Goal: Transaction & Acquisition: Book appointment/travel/reservation

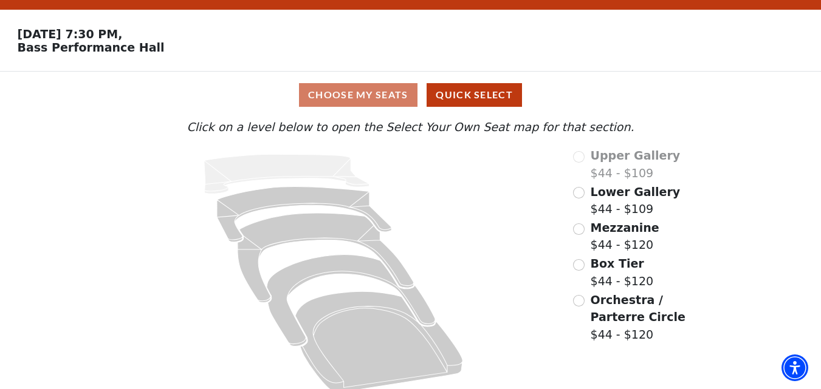
scroll to position [45, 0]
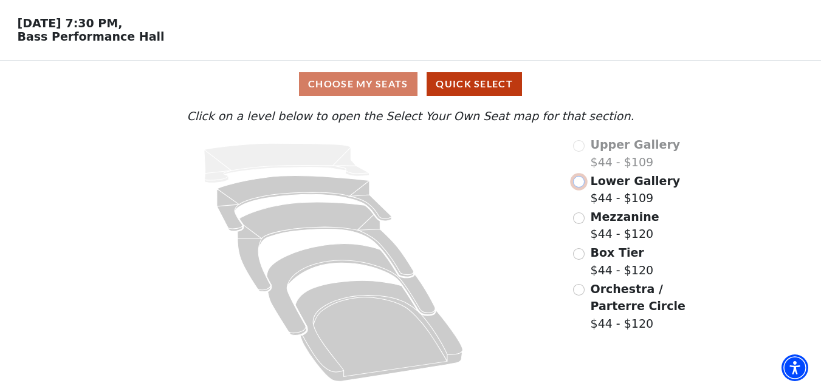
click at [574, 186] on input "Lower Gallery$44 - $109\a" at bounding box center [579, 182] width 12 height 12
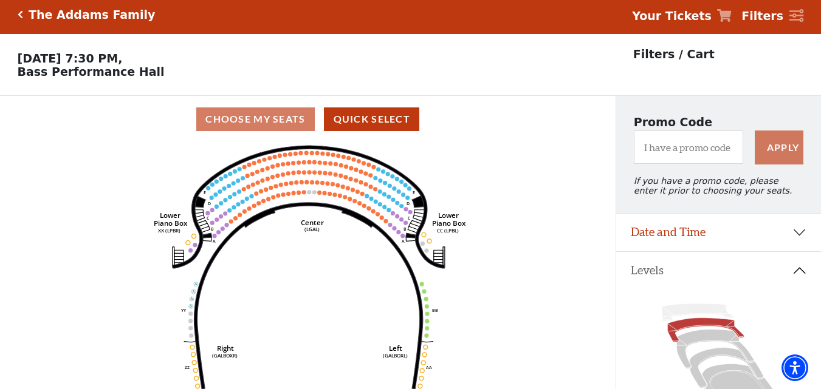
scroll to position [0, 0]
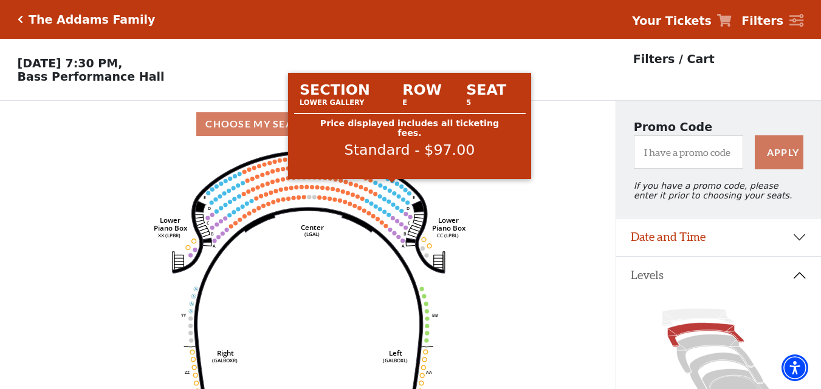
click at [391, 184] on circle at bounding box center [392, 181] width 4 height 4
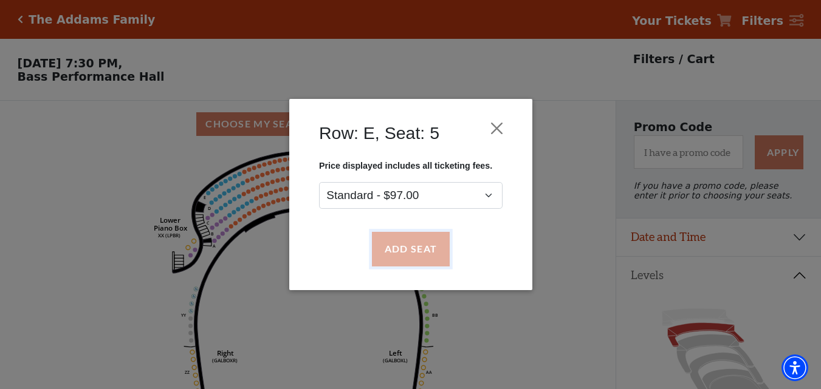
click at [401, 251] on button "Add Seat" at bounding box center [410, 250] width 78 height 34
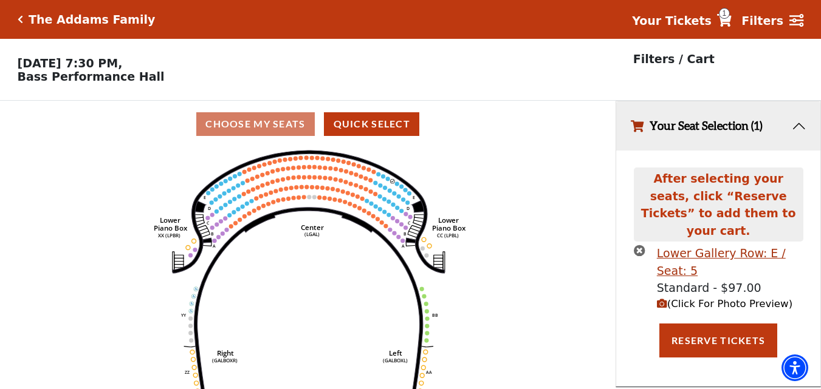
click at [388, 181] on circle at bounding box center [387, 179] width 4 height 4
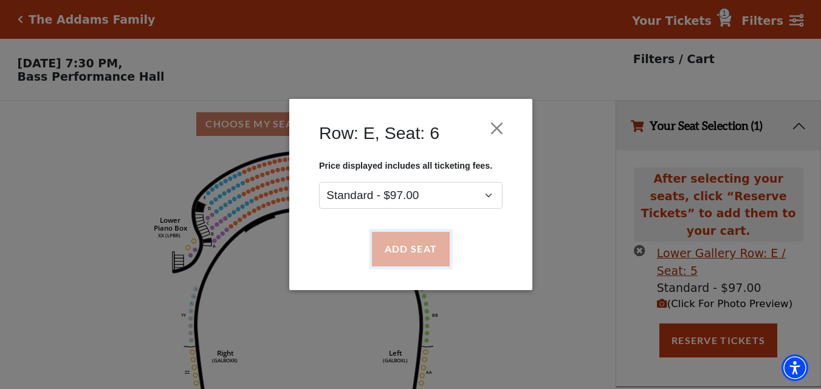
click at [413, 252] on button "Add Seat" at bounding box center [410, 250] width 78 height 34
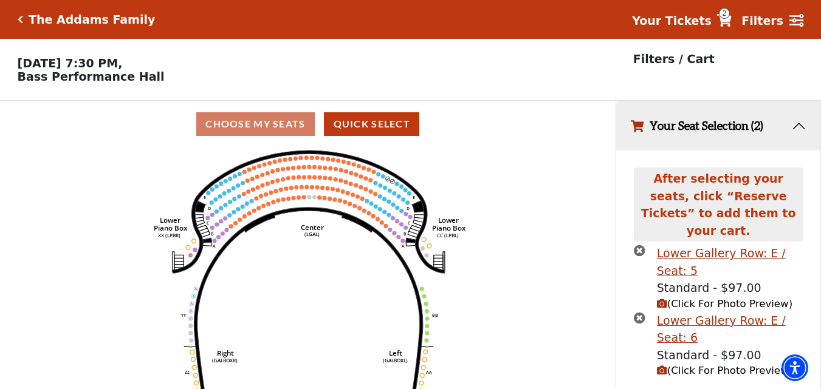
scroll to position [23, 0]
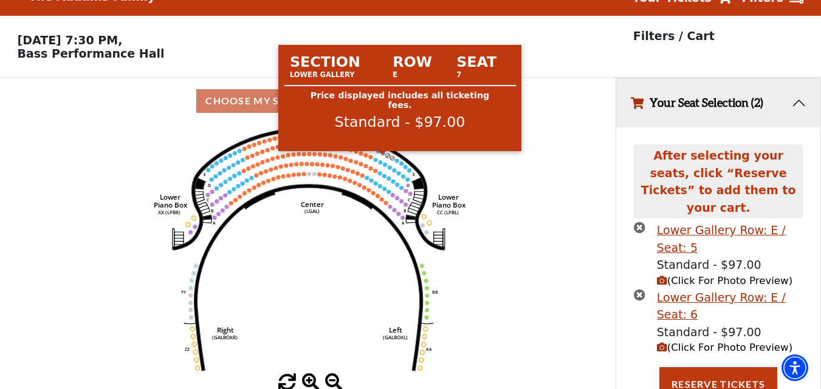
click at [383, 156] on circle at bounding box center [383, 153] width 4 height 4
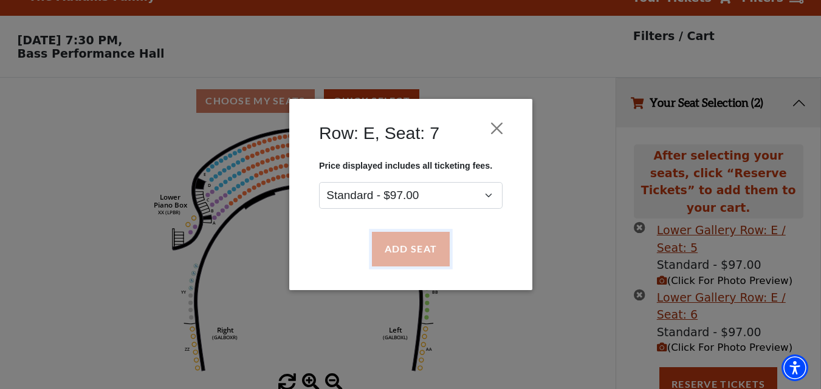
click at [437, 245] on button "Add Seat" at bounding box center [410, 250] width 78 height 34
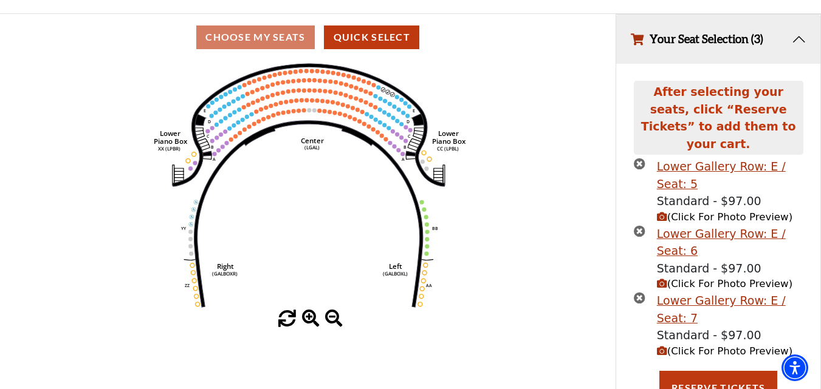
scroll to position [91, 0]
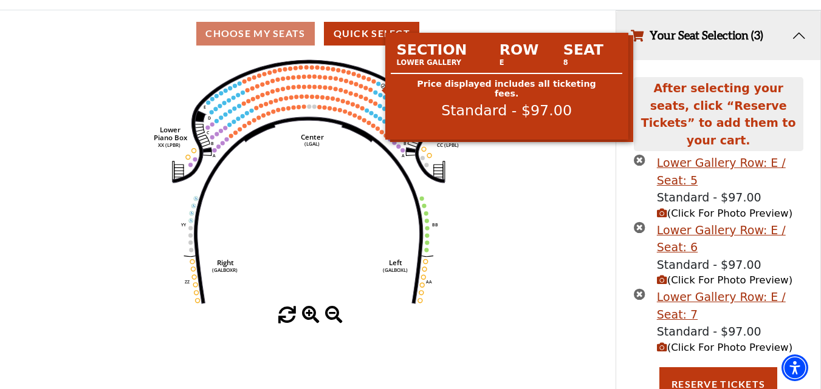
click at [379, 86] on circle at bounding box center [378, 83] width 4 height 4
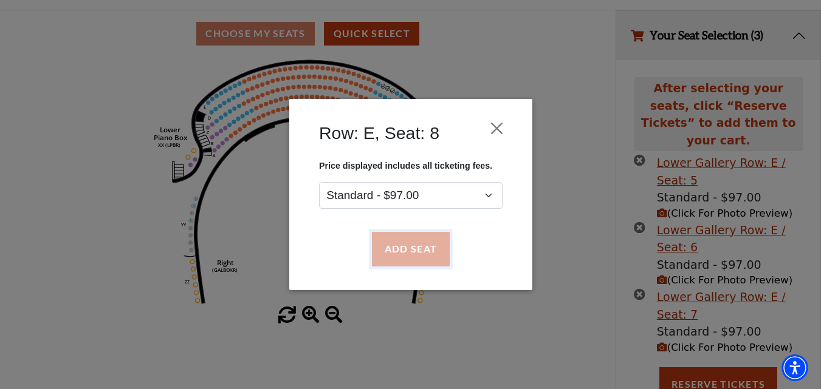
click at [420, 245] on button "Add Seat" at bounding box center [410, 250] width 78 height 34
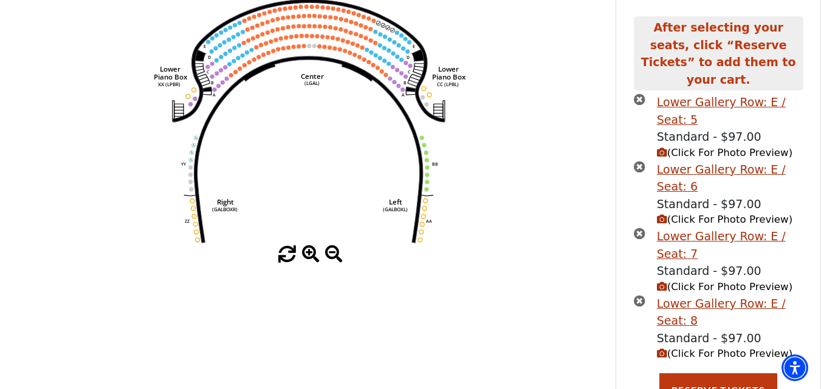
scroll to position [157, 0]
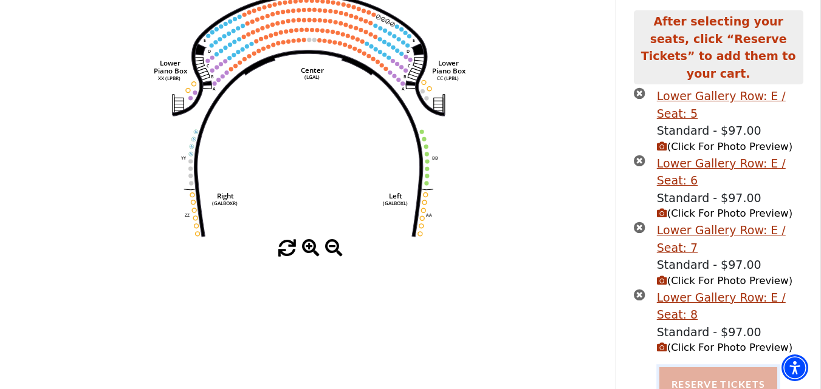
click at [719, 377] on button "Reserve Tickets" at bounding box center [718, 385] width 118 height 34
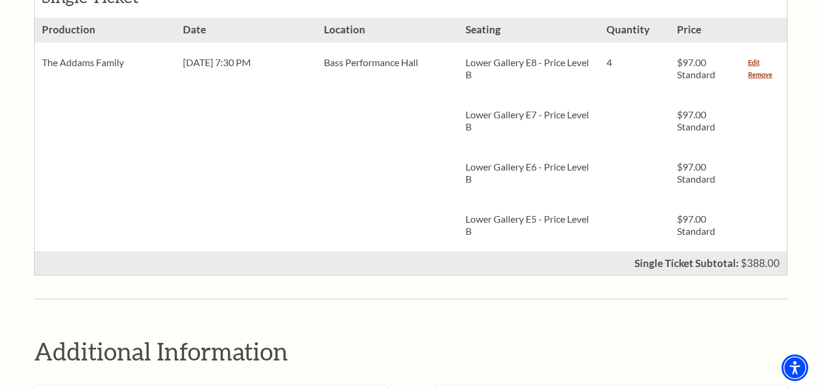
scroll to position [608, 0]
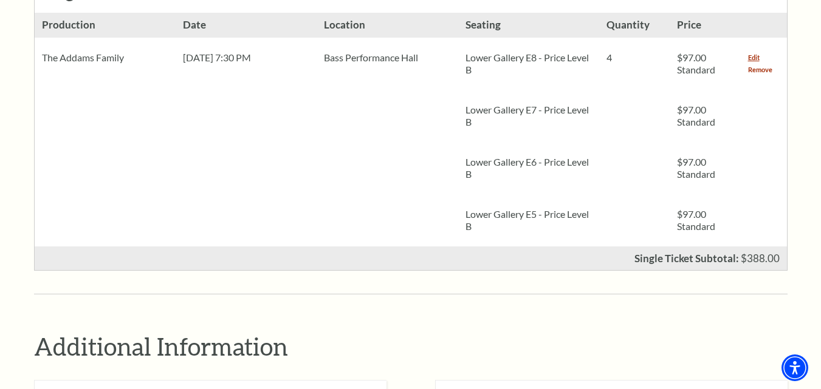
click at [757, 64] on link "Remove" at bounding box center [760, 70] width 24 height 12
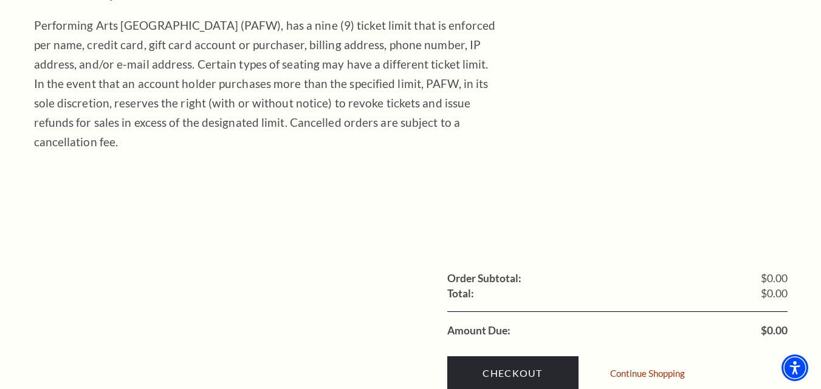
scroll to position [365, 0]
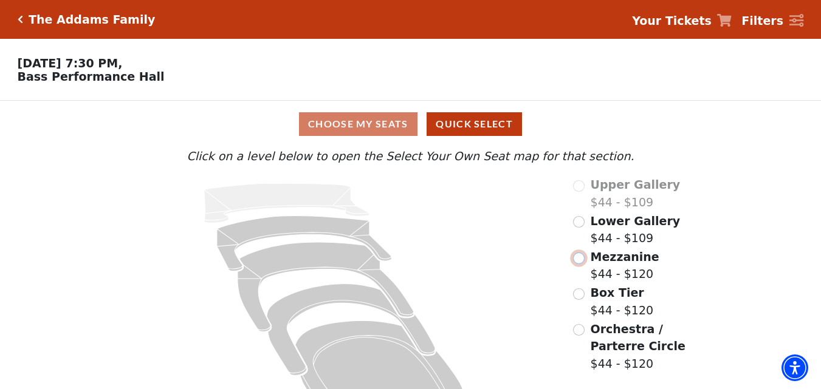
click at [582, 261] on input "Mezzanine$44 - $120\a" at bounding box center [579, 259] width 12 height 12
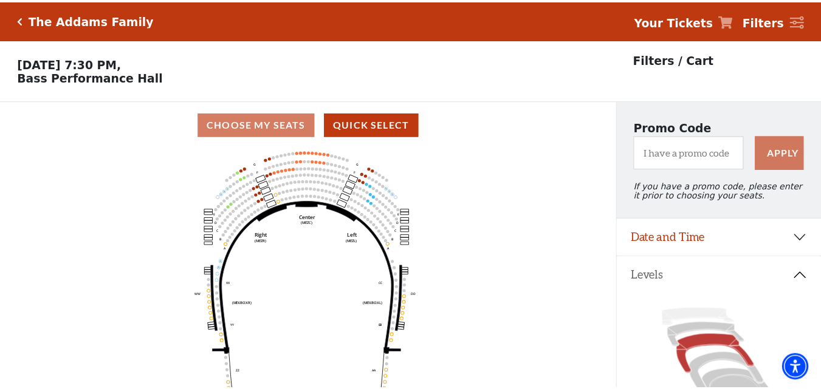
scroll to position [57, 0]
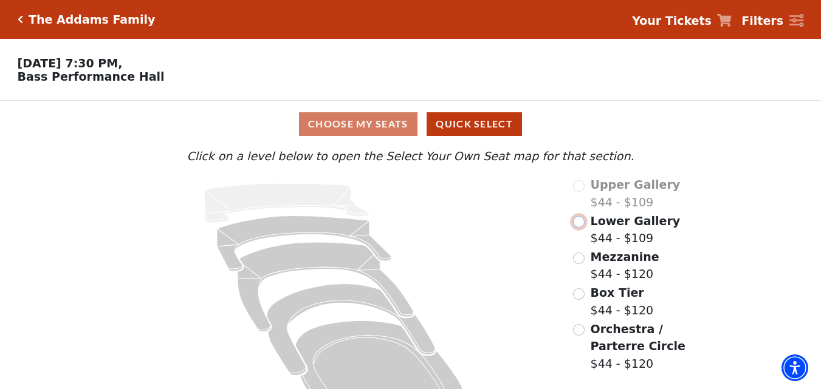
click at [584, 228] on input "Lower Gallery$44 - $109\a" at bounding box center [579, 222] width 12 height 12
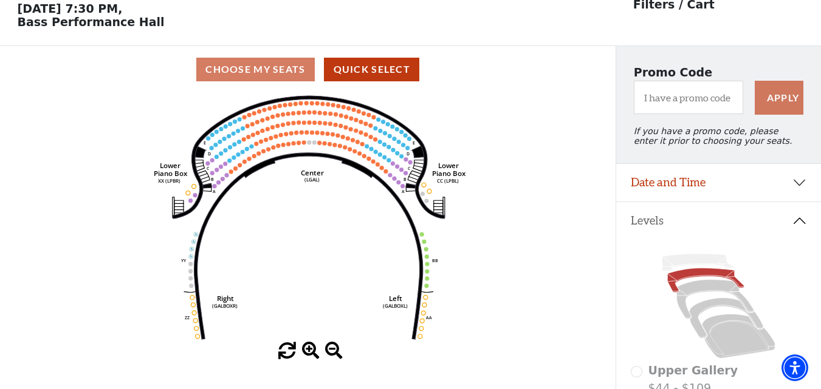
scroll to position [57, 0]
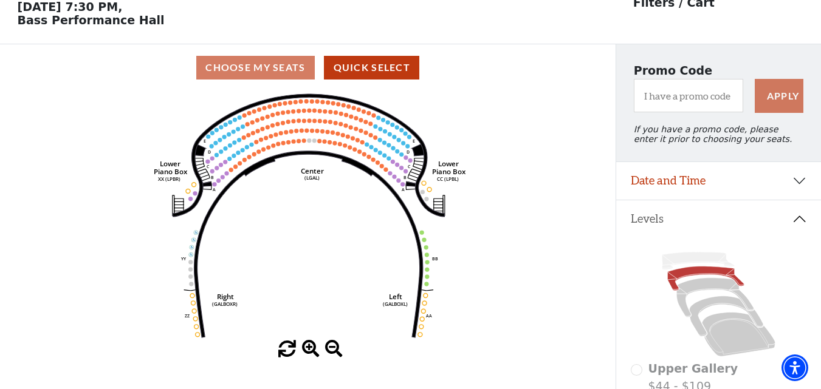
drag, startPoint x: 351, startPoint y: 275, endPoint x: 348, endPoint y: 262, distance: 13.3
click at [351, 275] on icon "Right (GALBOXR) E D C B A E D C B A YY ZZ Left (GALBOXL) BB AA Center Lower Pia…" at bounding box center [308, 216] width 554 height 250
click at [331, 225] on icon "Right (GALBOXR) E D C B A E D C B A YY ZZ Left (GALBOXL) BB AA Center Lower Pia…" at bounding box center [308, 216] width 554 height 250
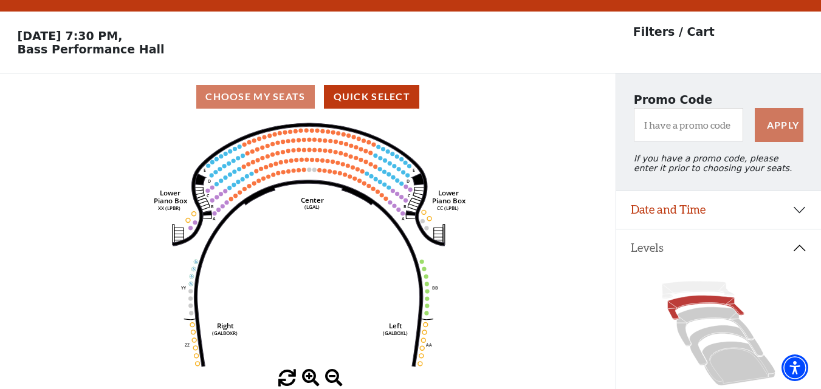
scroll to position [0, 0]
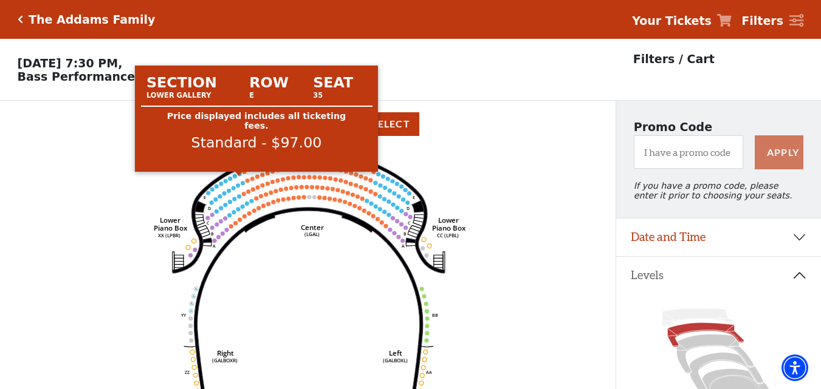
click at [240, 176] on circle at bounding box center [239, 174] width 4 height 4
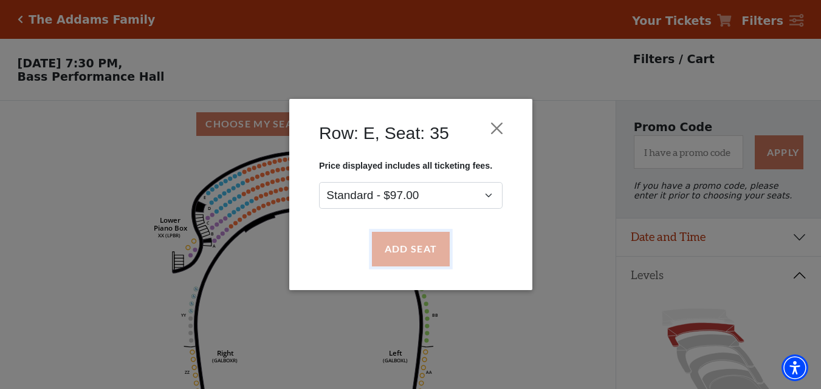
click at [405, 261] on button "Add Seat" at bounding box center [410, 250] width 78 height 34
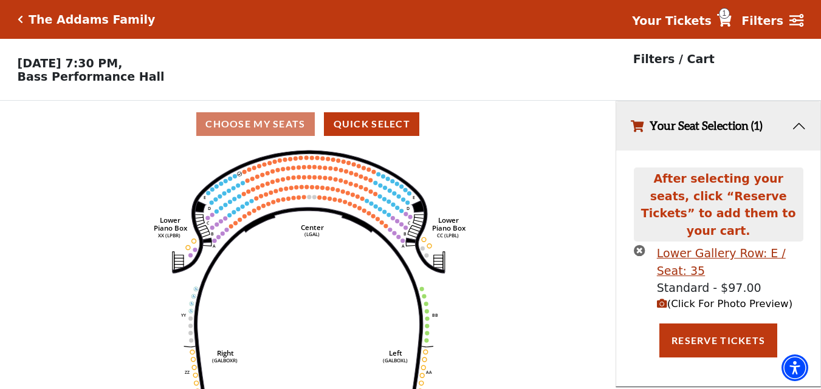
click at [235, 179] on circle at bounding box center [235, 176] width 4 height 4
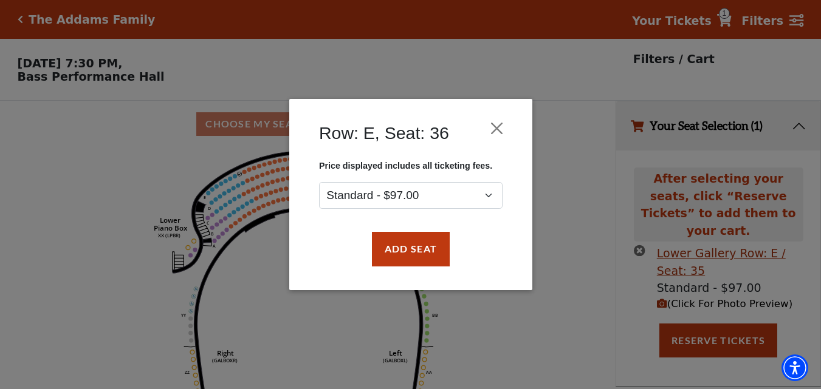
drag, startPoint x: 407, startPoint y: 267, endPoint x: 405, endPoint y: 255, distance: 11.8
click at [408, 267] on div "Add Seat" at bounding box center [410, 249] width 207 height 57
click at [190, 188] on div "Row: E, Seat: 36 Price displayed includes all ticketing fees. Standard - $97.00…" at bounding box center [410, 194] width 821 height 389
